Goal: Task Accomplishment & Management: Manage account settings

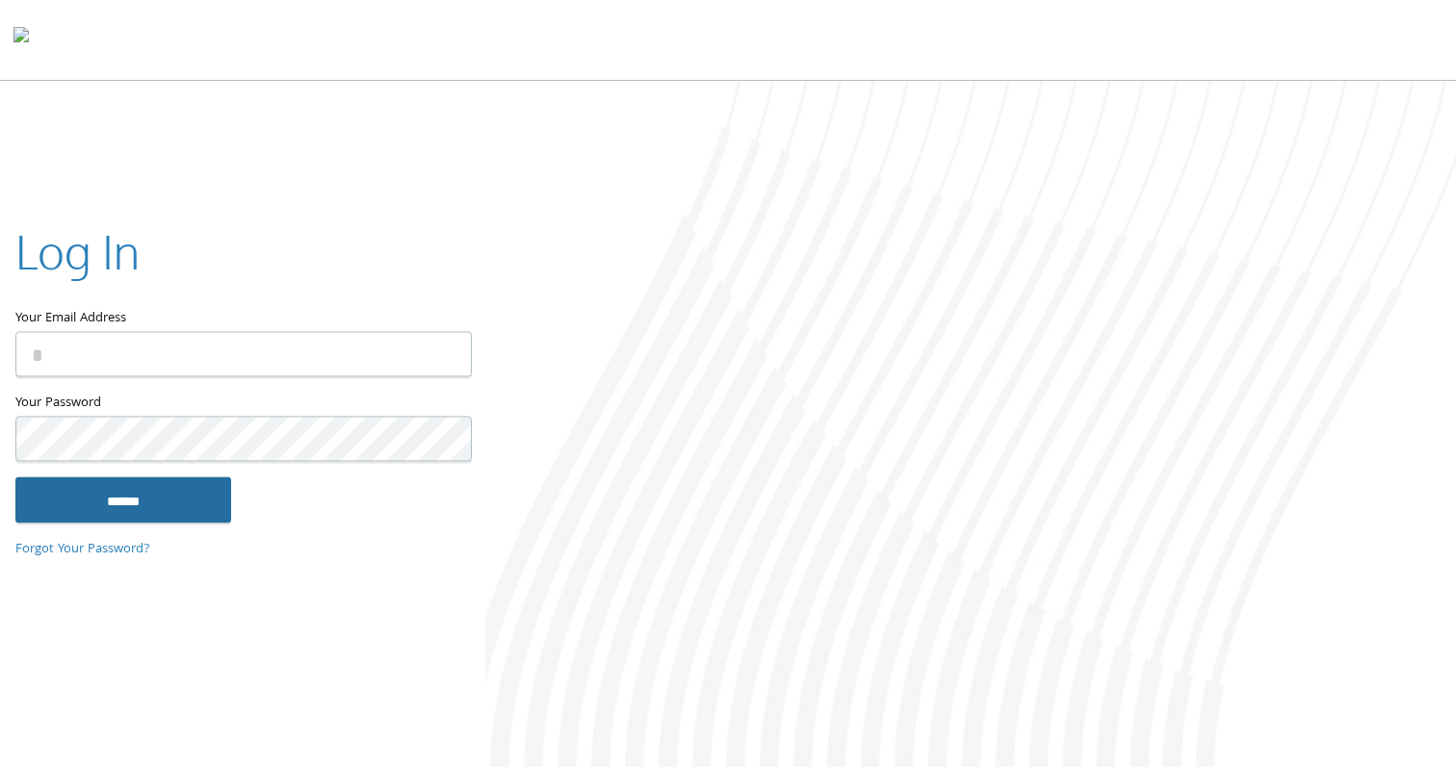
type input "**********"
click at [187, 501] on input "******" at bounding box center [123, 500] width 216 height 46
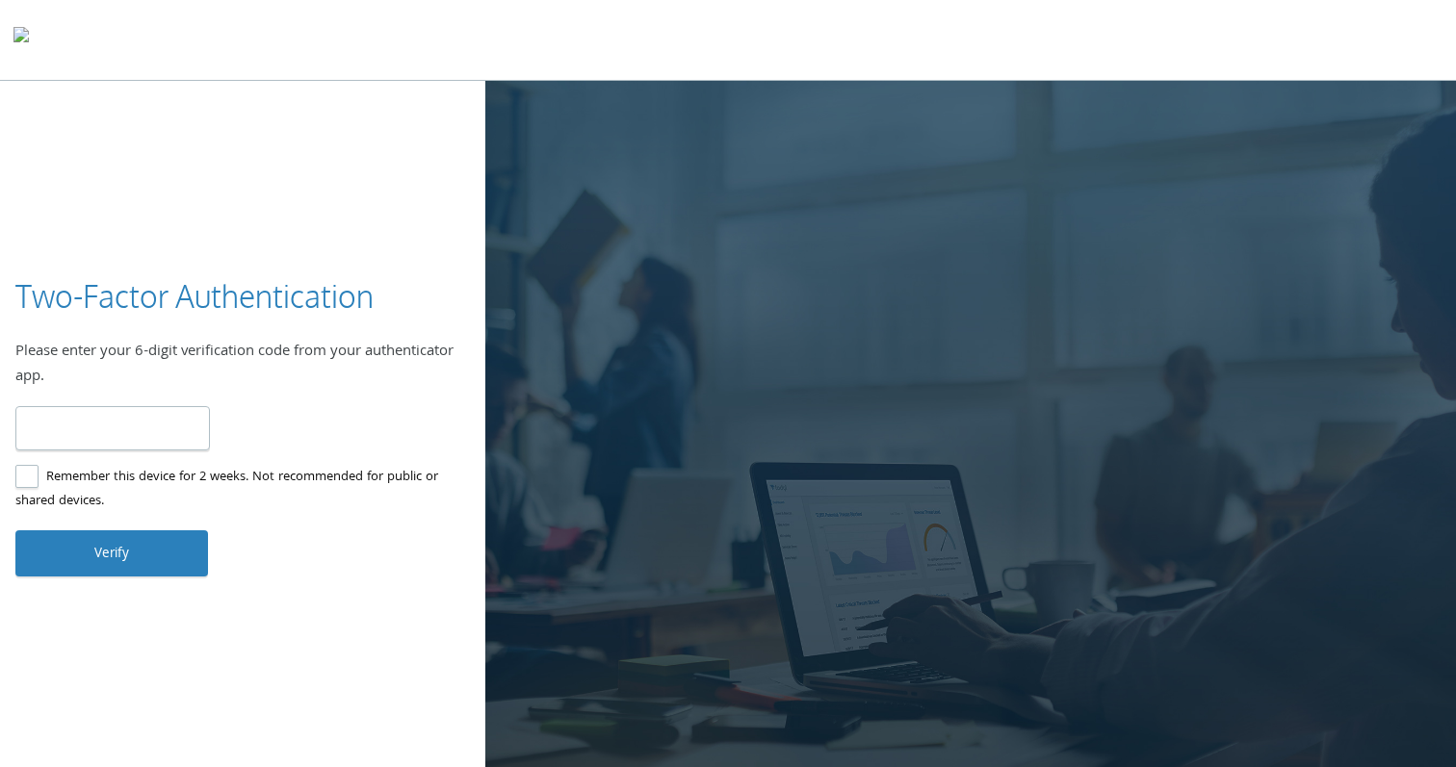
type input "******"
